Goal: Find contact information: Find contact information

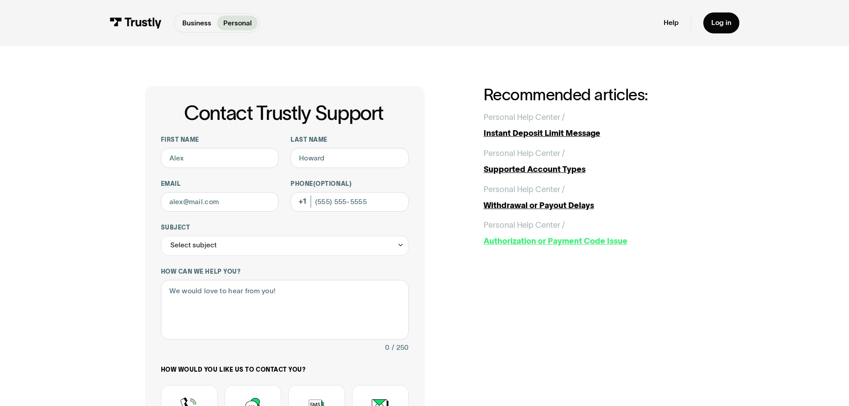
click at [577, 242] on div "Authorization or Payment Code Issue" at bounding box center [593, 241] width 221 height 12
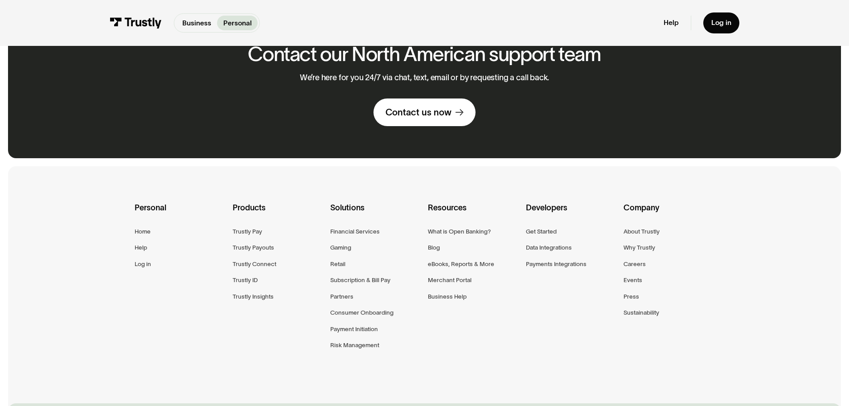
scroll to position [446, 0]
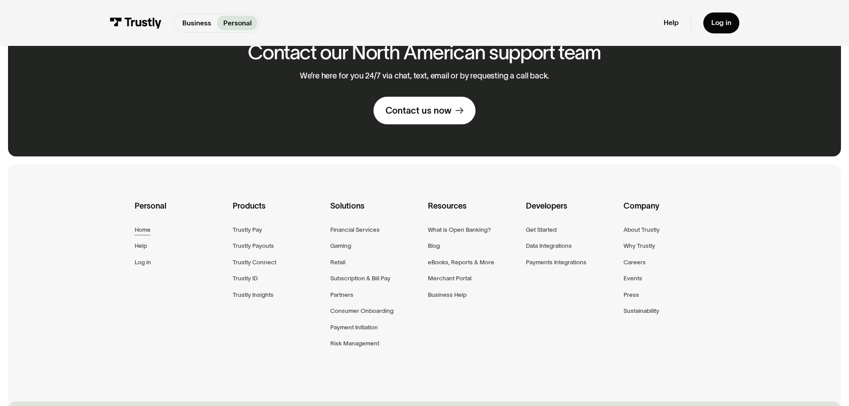
click at [143, 230] on div "Home" at bounding box center [143, 230] width 16 height 10
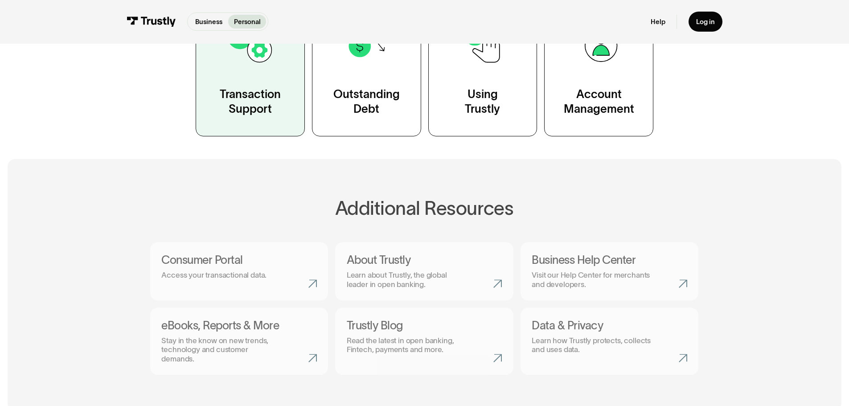
scroll to position [267, 0]
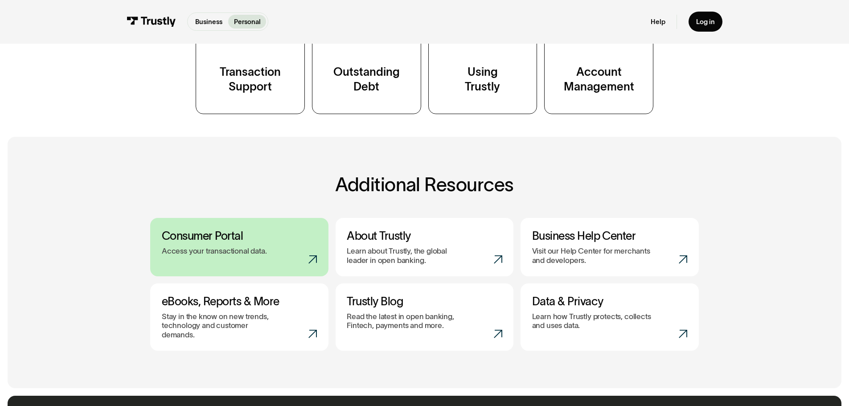
click at [182, 262] on link "Consumer Portal Access your transactional data." at bounding box center [239, 247] width 178 height 58
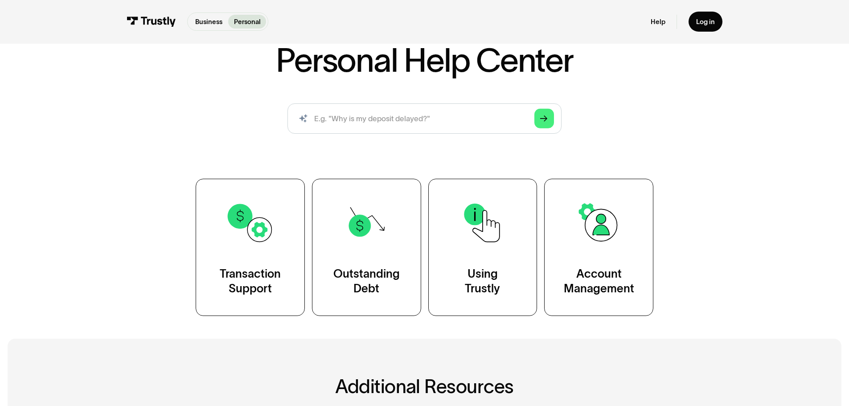
scroll to position [45, 0]
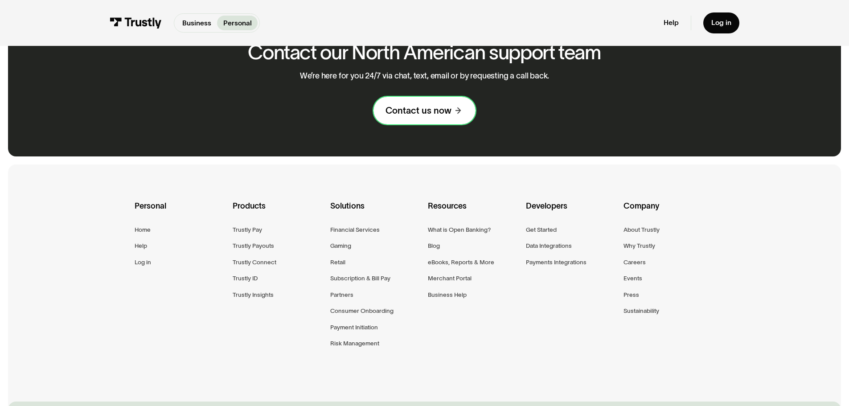
click at [461, 114] on icon at bounding box center [457, 111] width 8 height 8
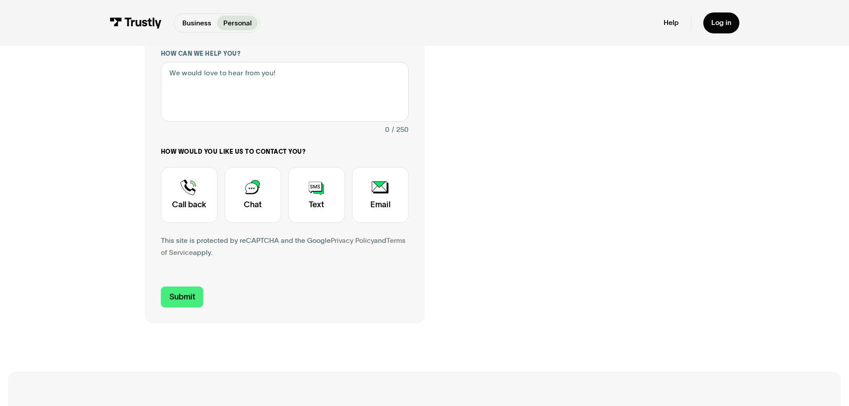
scroll to position [223, 0]
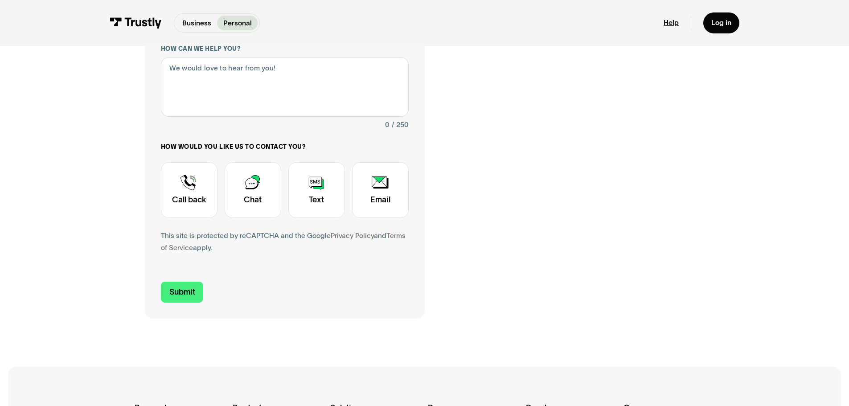
click at [670, 20] on link "Help" at bounding box center [671, 22] width 15 height 9
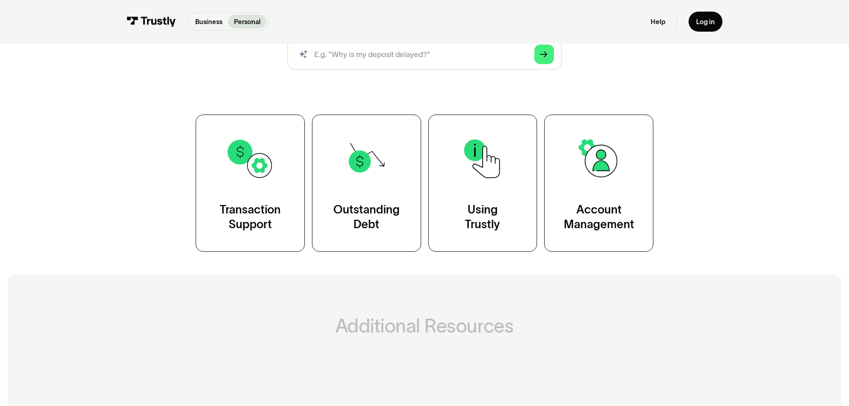
scroll to position [134, 0]
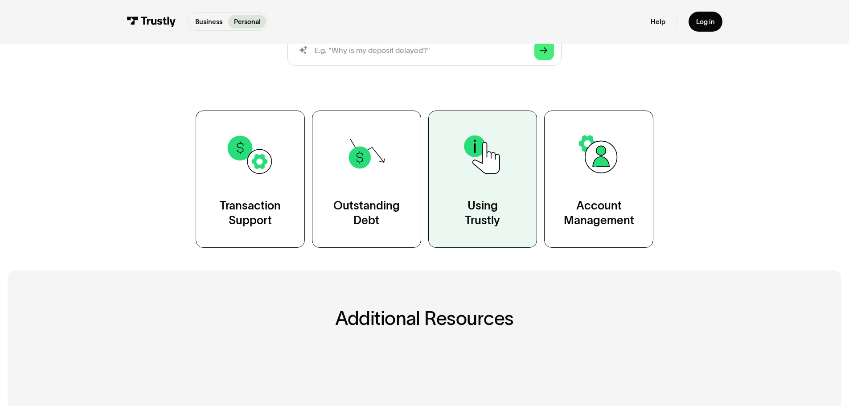
click at [470, 210] on div "Using Trustly" at bounding box center [482, 213] width 35 height 30
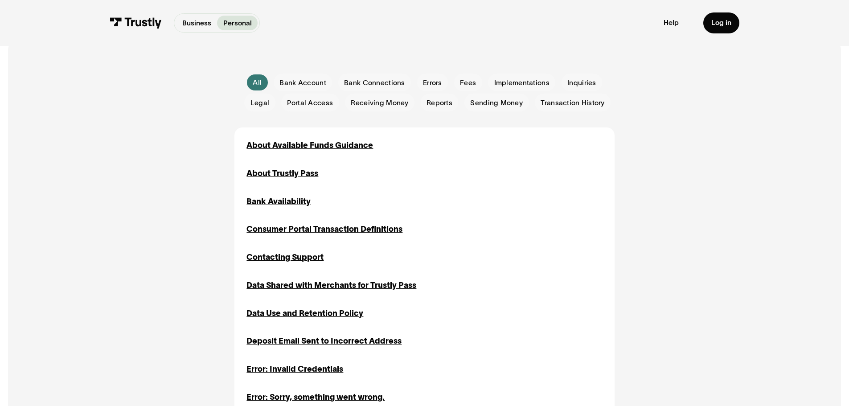
scroll to position [267, 0]
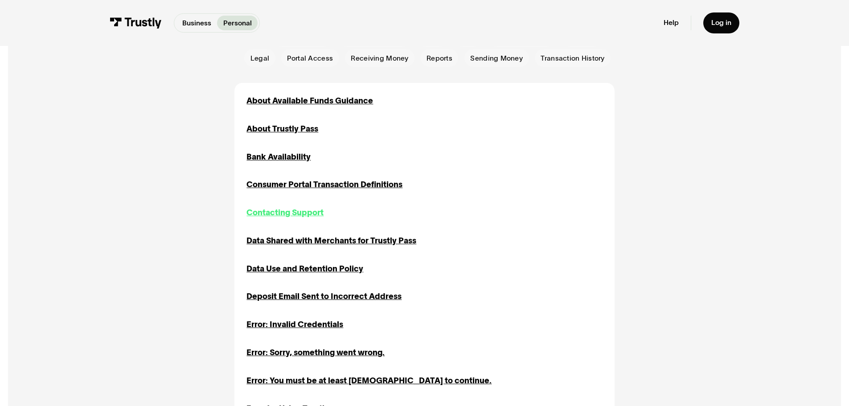
click at [298, 213] on div "Contacting Support" at bounding box center [284, 213] width 77 height 12
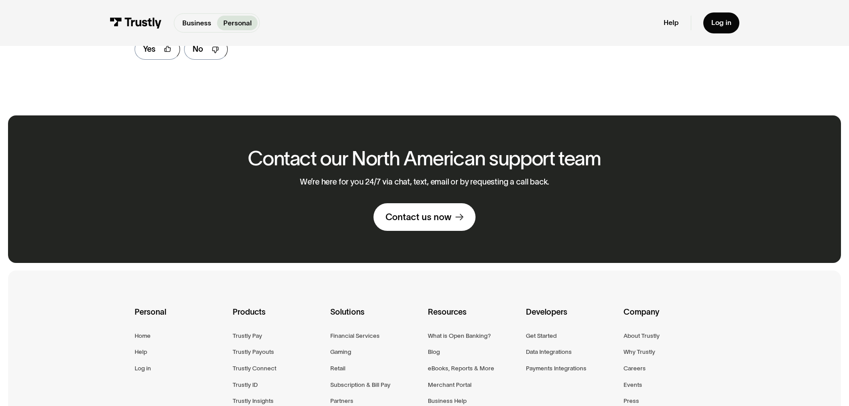
scroll to position [668, 0]
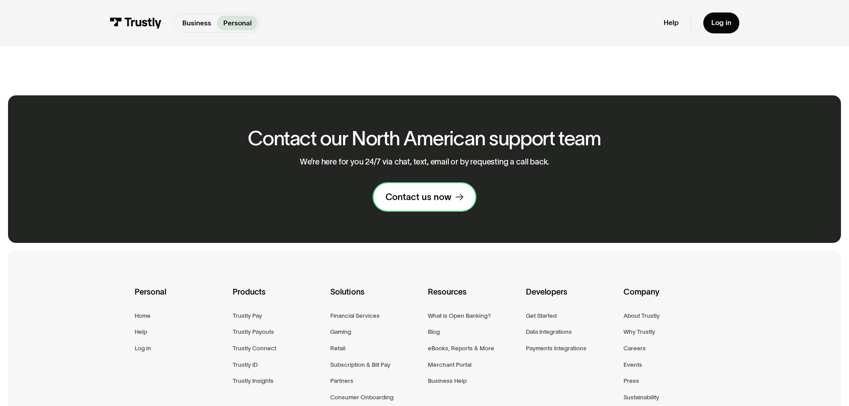
click at [430, 201] on div "Contact us now" at bounding box center [418, 197] width 66 height 12
